Goal: Find specific page/section: Find specific page/section

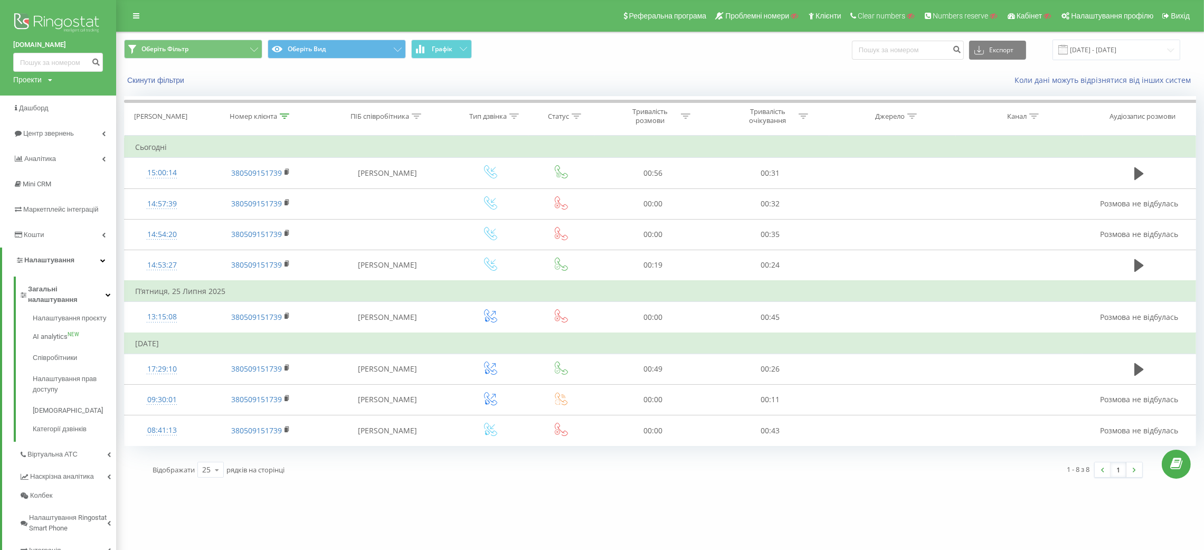
click at [26, 77] on div "Проекти" at bounding box center [27, 79] width 29 height 11
click at [36, 92] on input "text" at bounding box center [42, 95] width 53 height 15
paste input "kzpto.com.ua"
type input "kzpto.com.ua"
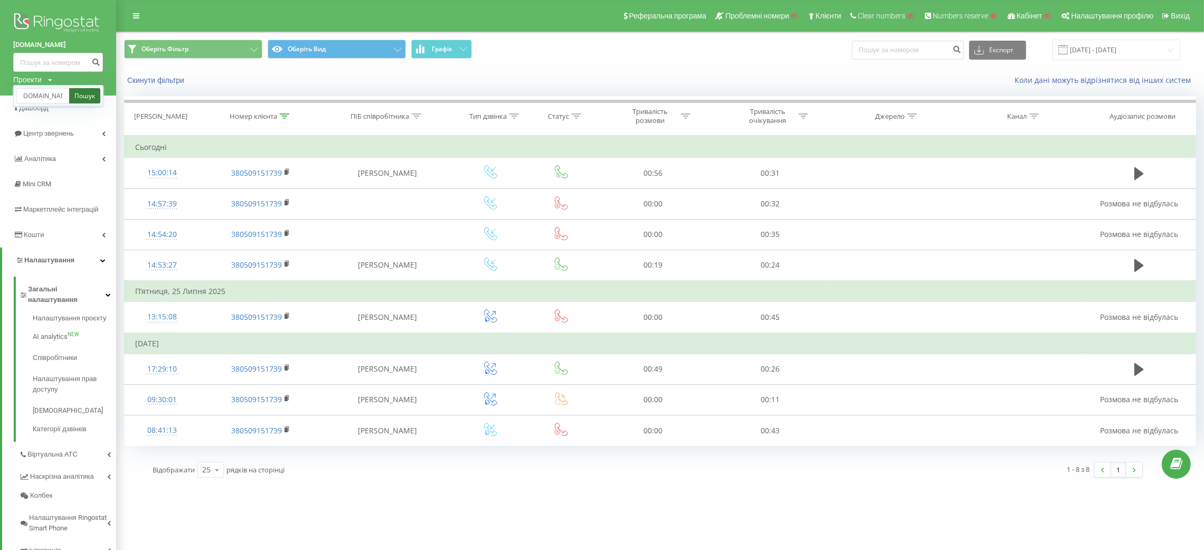
click at [81, 95] on link "Пошук" at bounding box center [84, 95] width 31 height 15
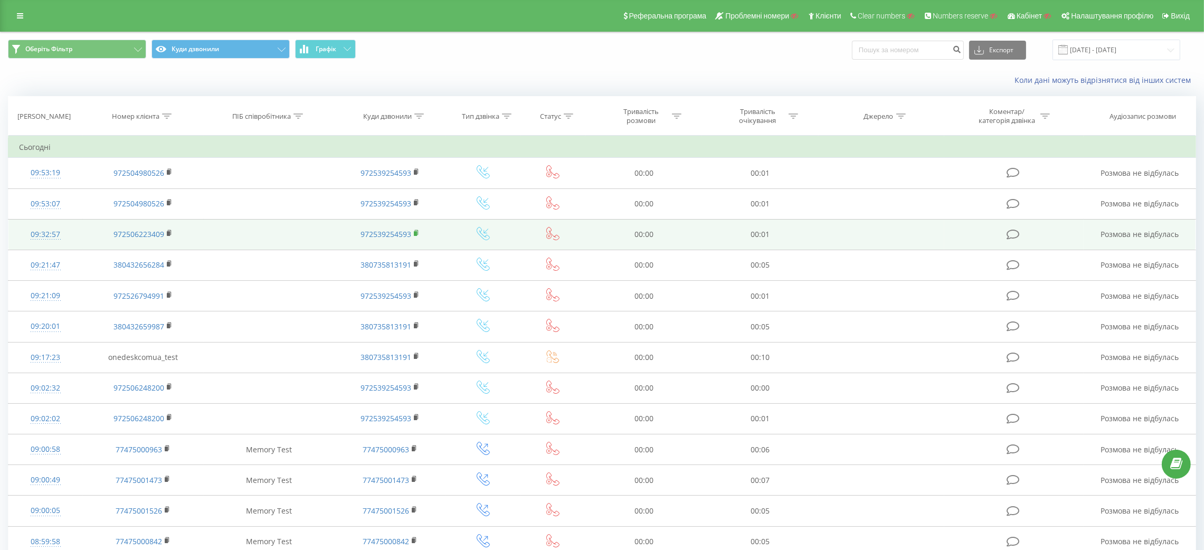
click at [416, 230] on icon at bounding box center [417, 233] width 6 height 7
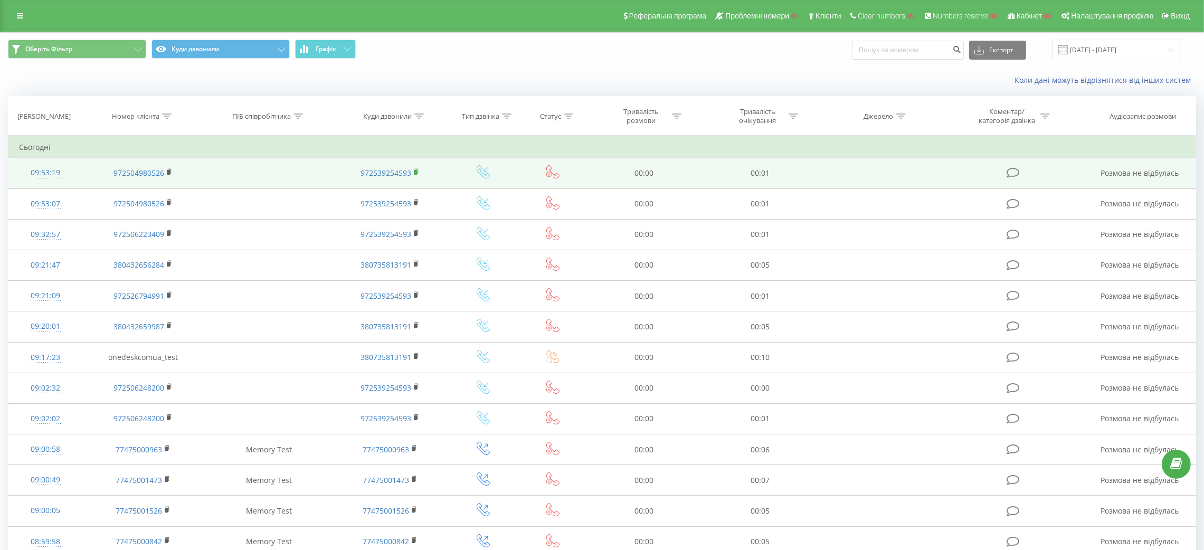
click at [416, 171] on rect at bounding box center [415, 172] width 3 height 5
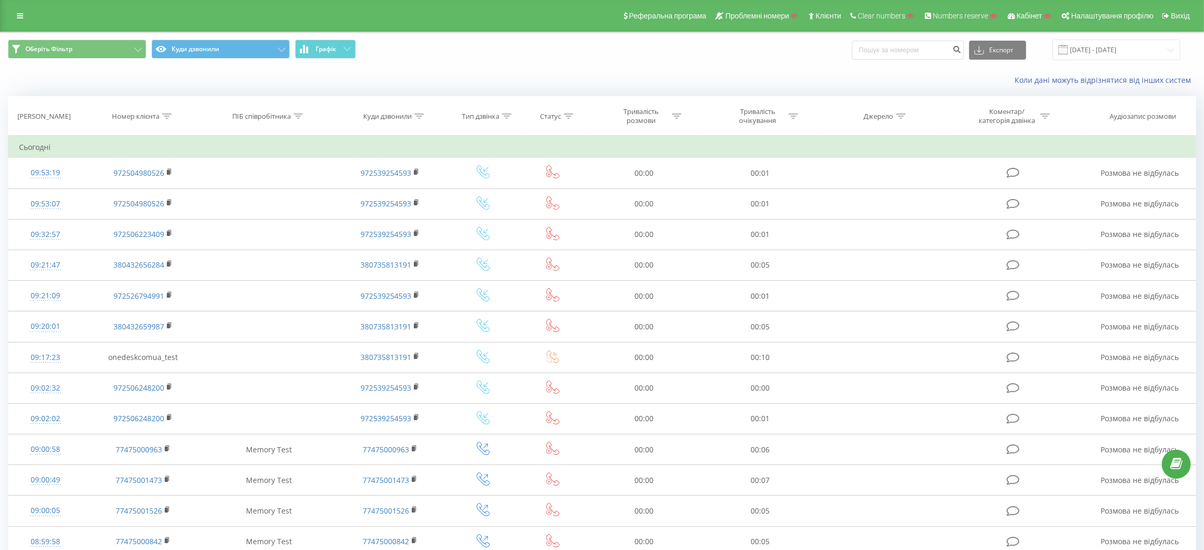
click at [8, 21] on div "Реферальна програма Проблемні номери Клієнти Clear numbers Numbers reserve Кабі…" at bounding box center [602, 16] width 1204 height 32
click at [11, 20] on link at bounding box center [20, 15] width 19 height 15
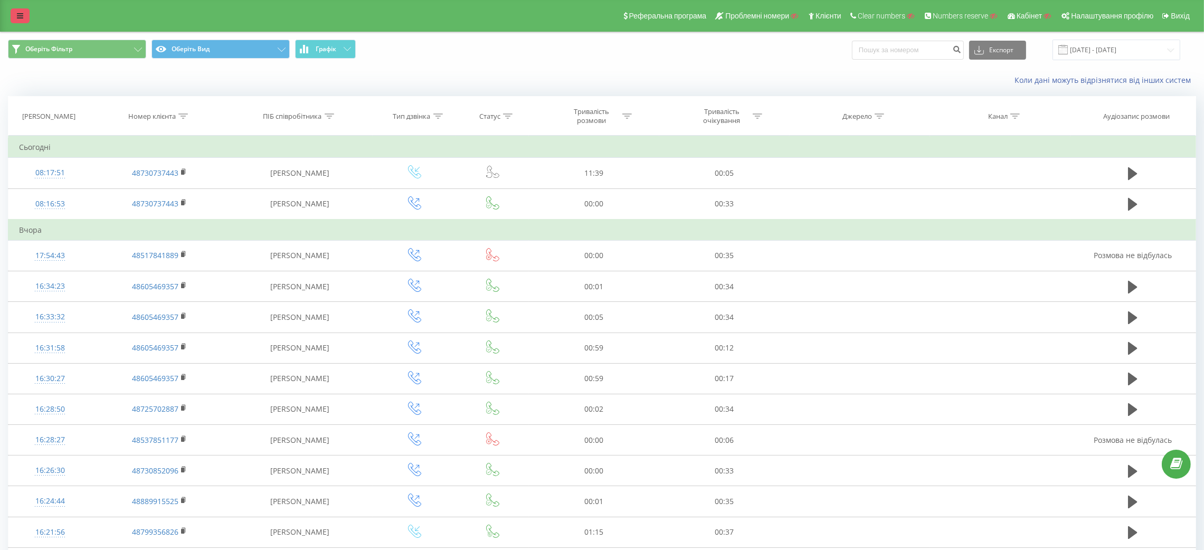
click at [17, 9] on link at bounding box center [20, 15] width 19 height 15
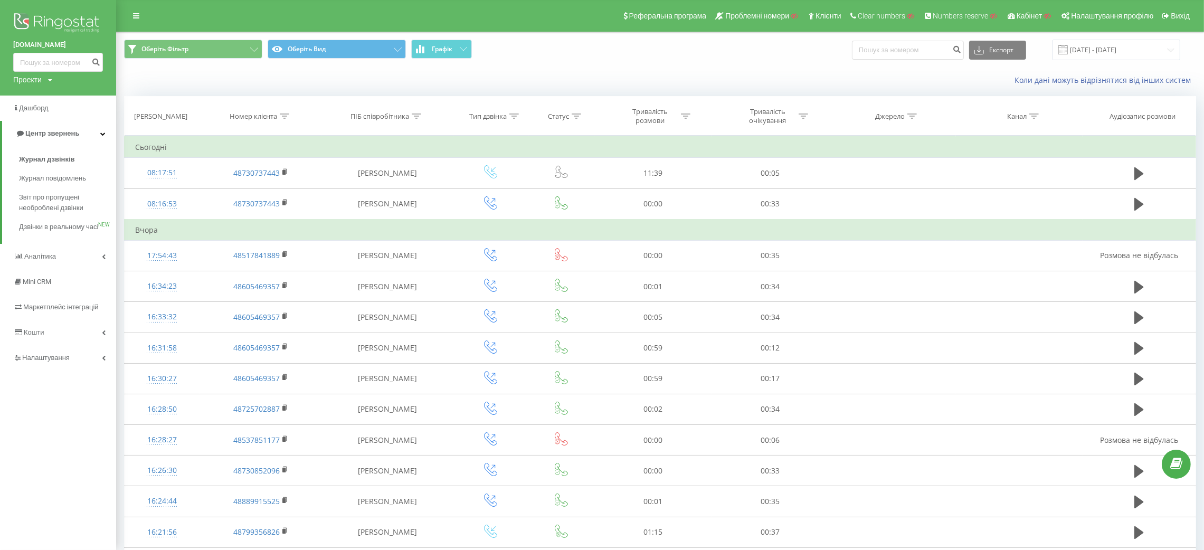
click at [40, 79] on div "Проекти" at bounding box center [27, 79] width 29 height 11
click at [54, 98] on input "text" at bounding box center [42, 95] width 53 height 15
paste input "brick-land.com.ua"
type input "brick-land.com.ua"
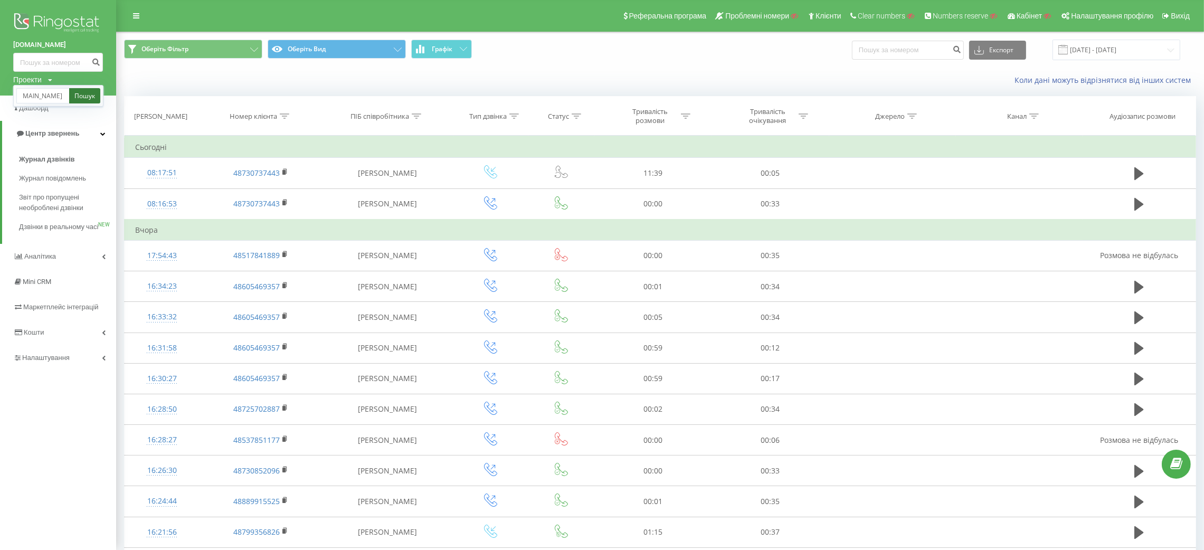
scroll to position [0, 0]
click at [83, 97] on link "Пошук" at bounding box center [84, 95] width 31 height 15
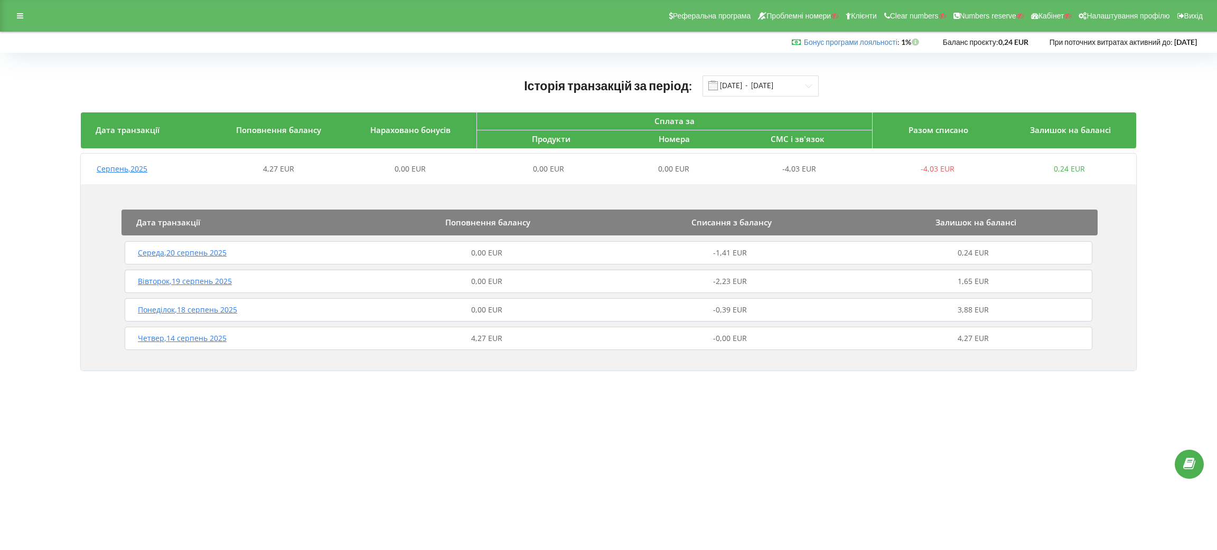
click at [1197, 465] on link at bounding box center [1188, 464] width 29 height 29
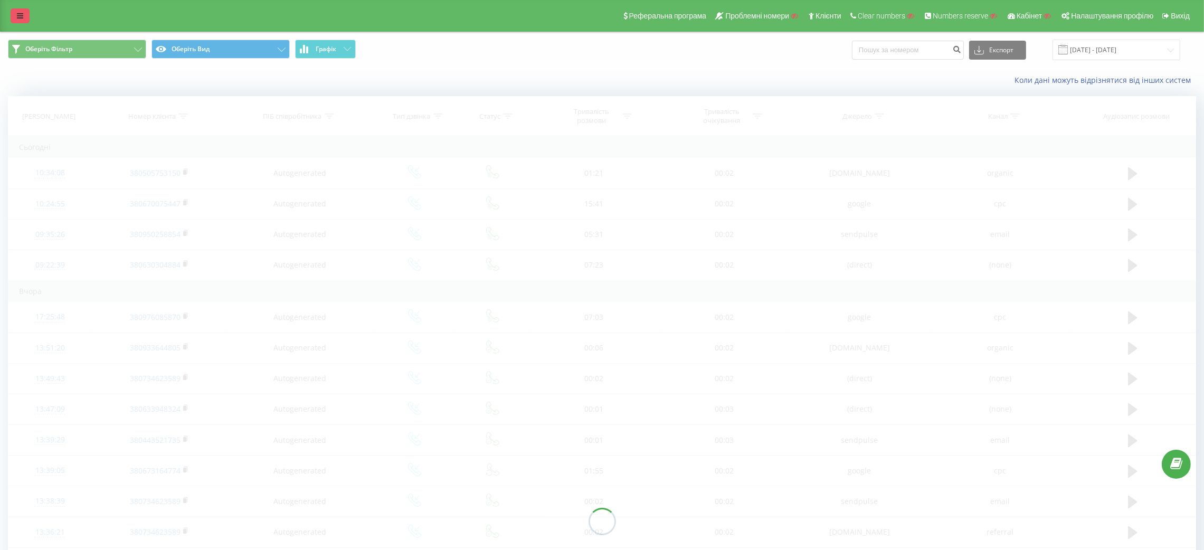
click at [13, 11] on link at bounding box center [20, 15] width 19 height 15
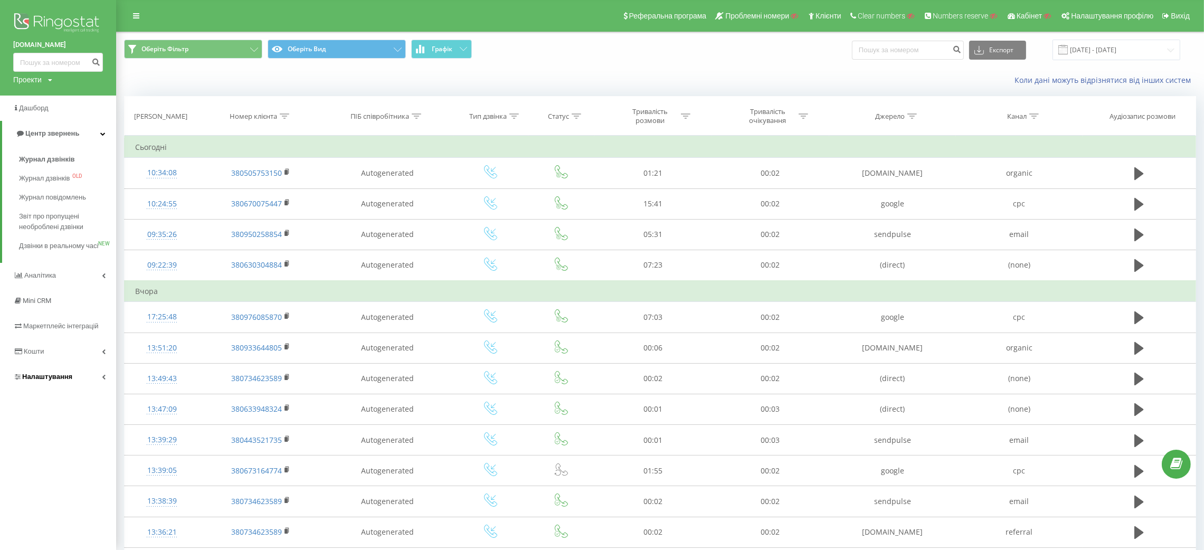
click at [71, 390] on link "Налаштування" at bounding box center [58, 376] width 116 height 25
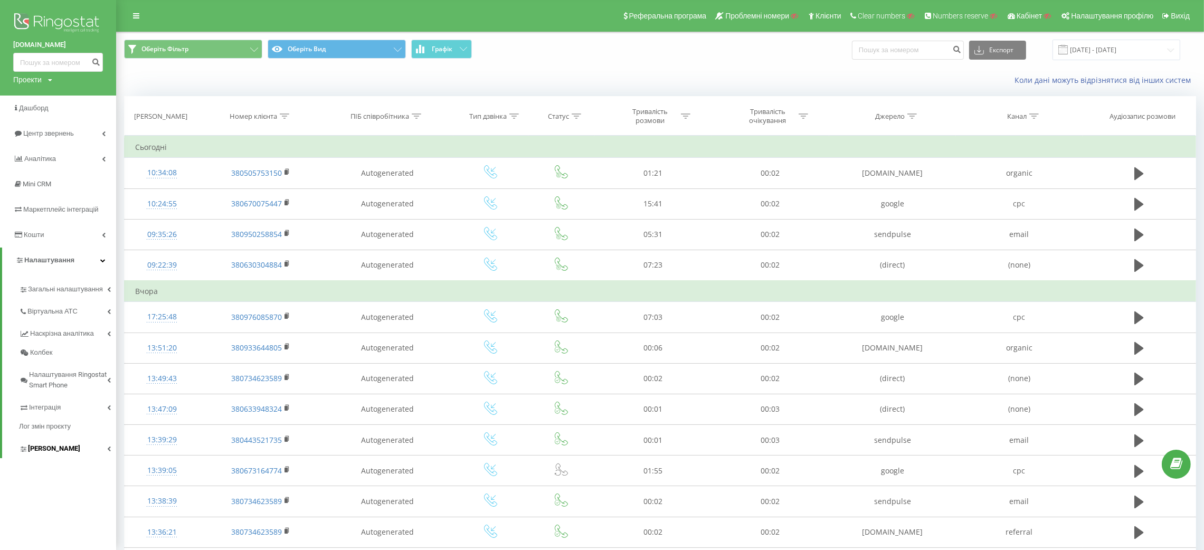
click at [62, 444] on span "[PERSON_NAME]" at bounding box center [54, 449] width 52 height 11
click at [73, 466] on span "Налаштування скрипта" at bounding box center [72, 472] width 78 height 21
